Goal: Task Accomplishment & Management: Use online tool/utility

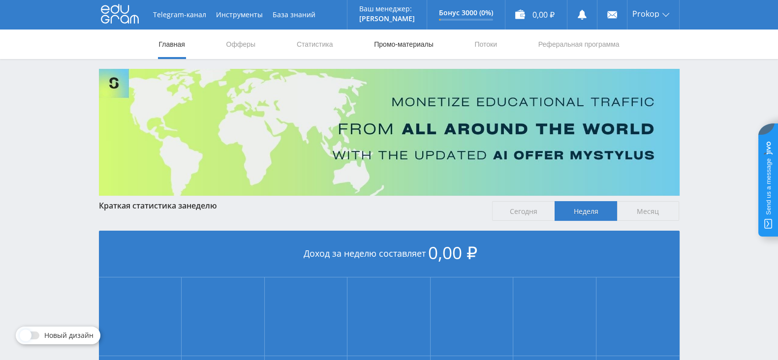
click at [390, 48] on link "Промо-материалы" at bounding box center [403, 45] width 61 height 30
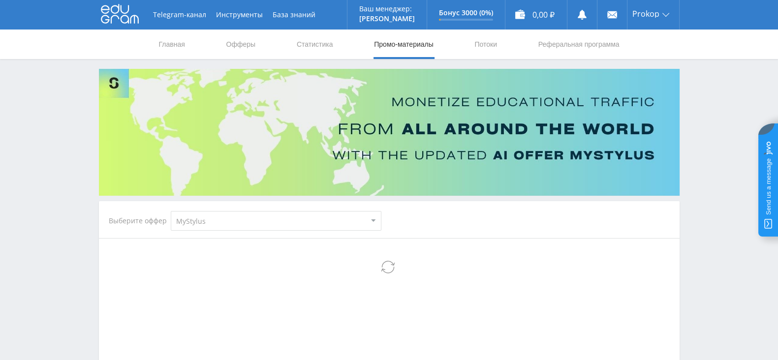
scroll to position [122, 0]
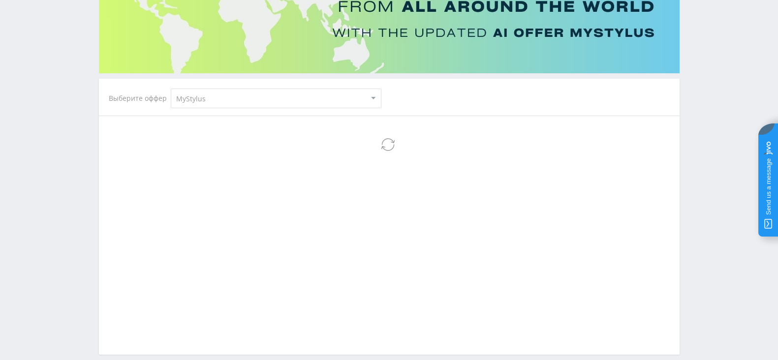
click at [250, 98] on select "MyStylus MyStylus - Revshare Кампус AI Studybay Автор24 Studybay [GEOGRAPHIC_DA…" at bounding box center [276, 99] width 211 height 20
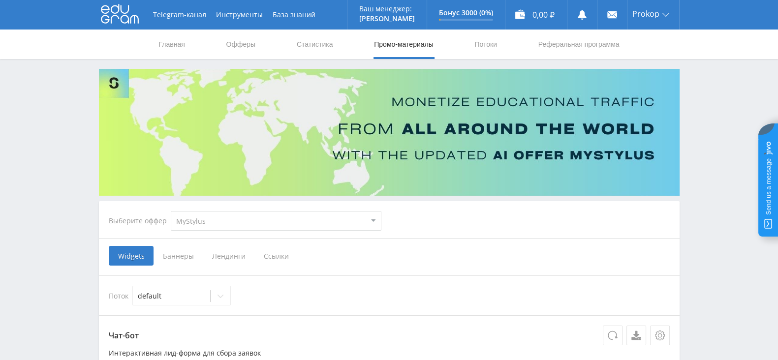
click at [276, 253] on span "Ссылки" at bounding box center [276, 256] width 44 height 20
click at [0, 0] on input "Ссылки" at bounding box center [0, 0] width 0 height 0
